Goal: Navigation & Orientation: Go to known website

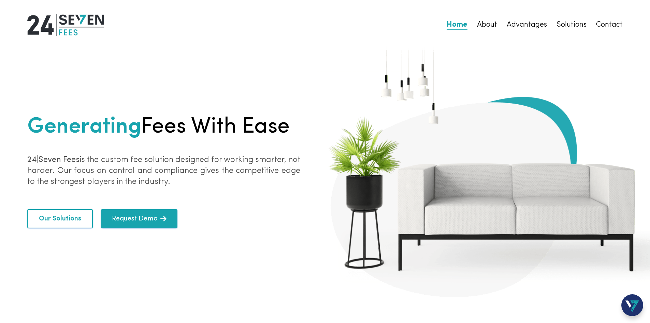
click at [636, 307] on img at bounding box center [633, 306] width 14 height 12
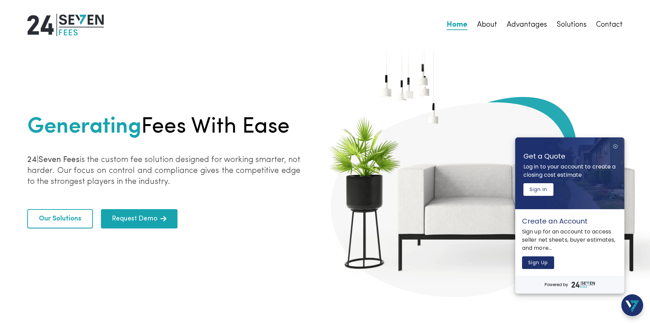
click at [636, 307] on img at bounding box center [633, 306] width 14 height 12
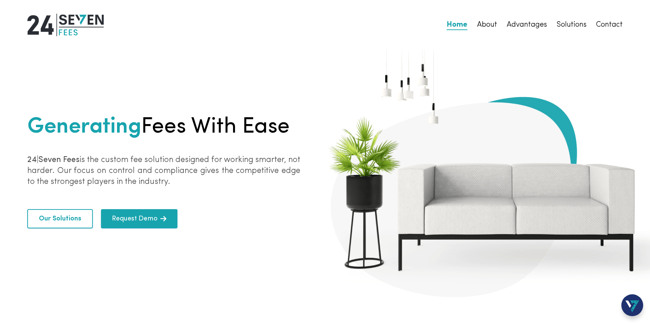
click at [636, 307] on img at bounding box center [633, 306] width 14 height 12
